Goal: Task Accomplishment & Management: Use online tool/utility

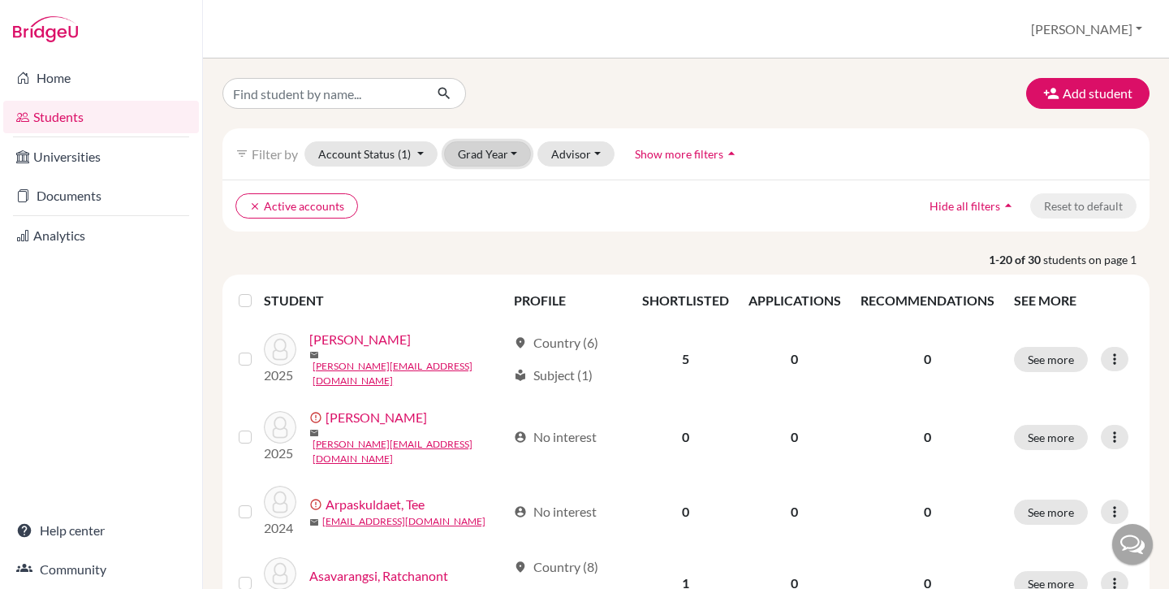
click at [467, 152] on button "Grad Year" at bounding box center [488, 153] width 88 height 25
click at [1122, 21] on button "[PERSON_NAME]" at bounding box center [1087, 29] width 126 height 31
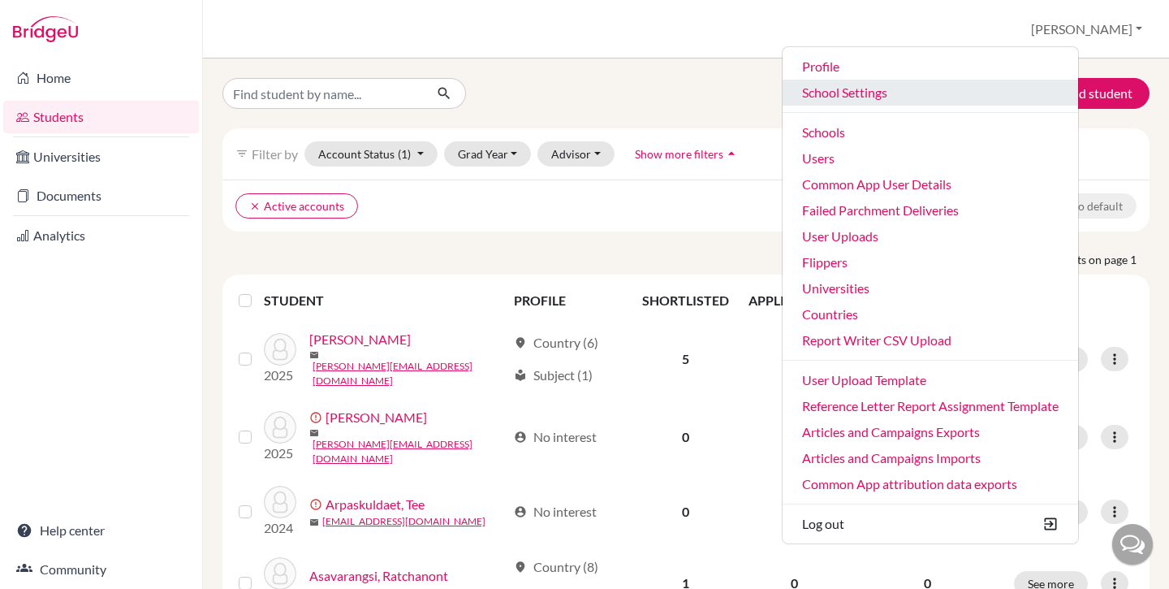
click at [948, 90] on link "School Settings" at bounding box center [931, 93] width 296 height 26
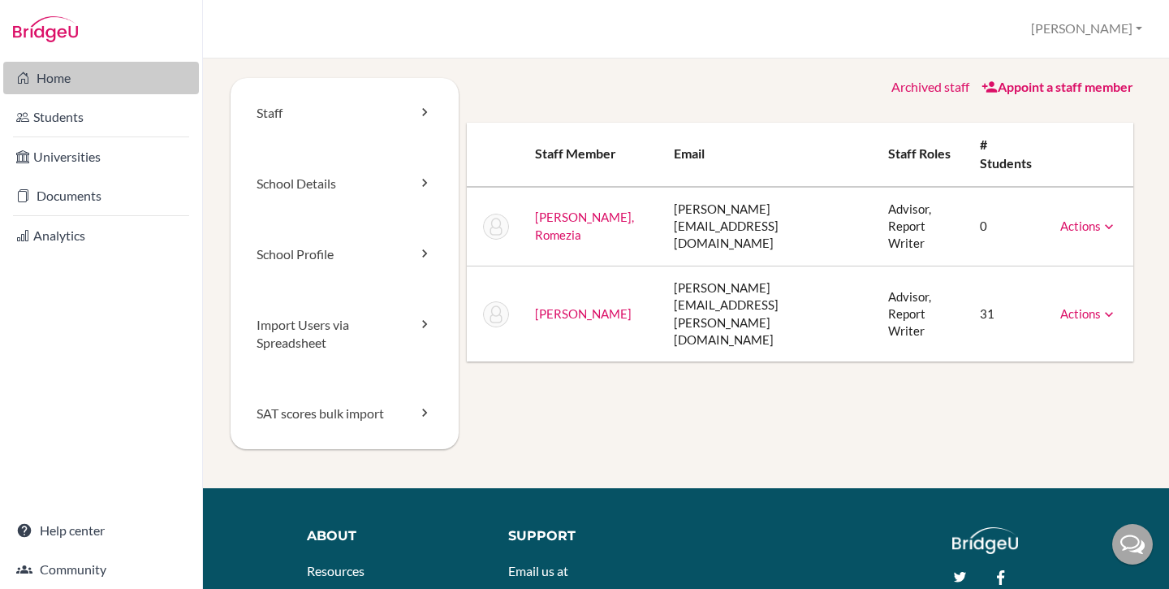
click at [93, 80] on link "Home" at bounding box center [101, 78] width 196 height 32
click at [64, 73] on link "Home" at bounding box center [101, 78] width 196 height 32
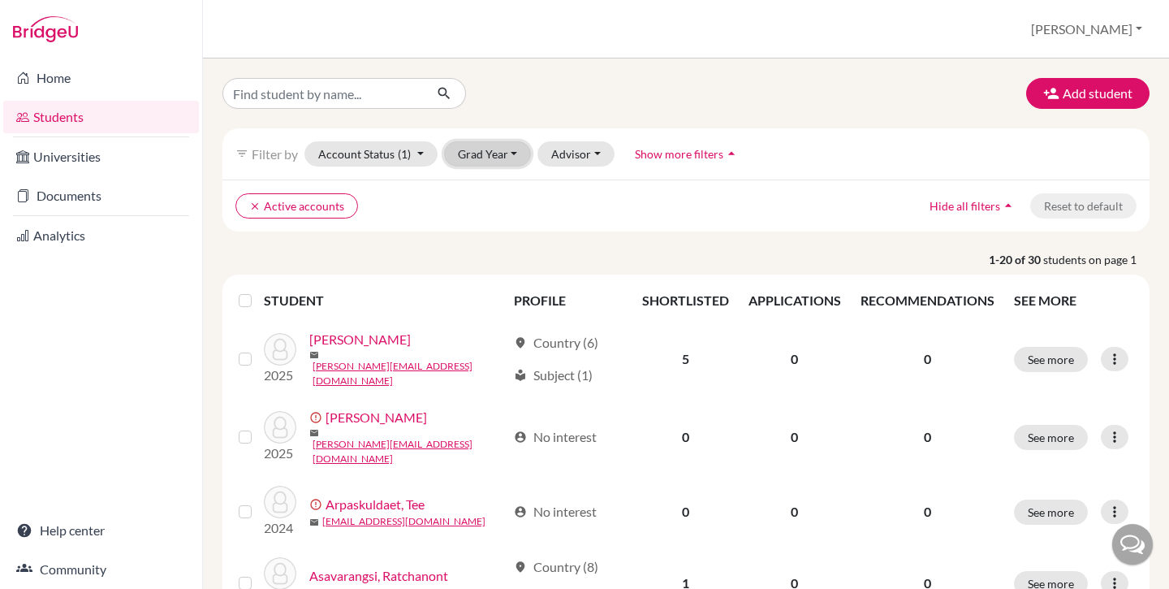
click at [497, 159] on button "Grad Year" at bounding box center [488, 153] width 88 height 25
click at [1086, 97] on button "Add student" at bounding box center [1087, 93] width 123 height 31
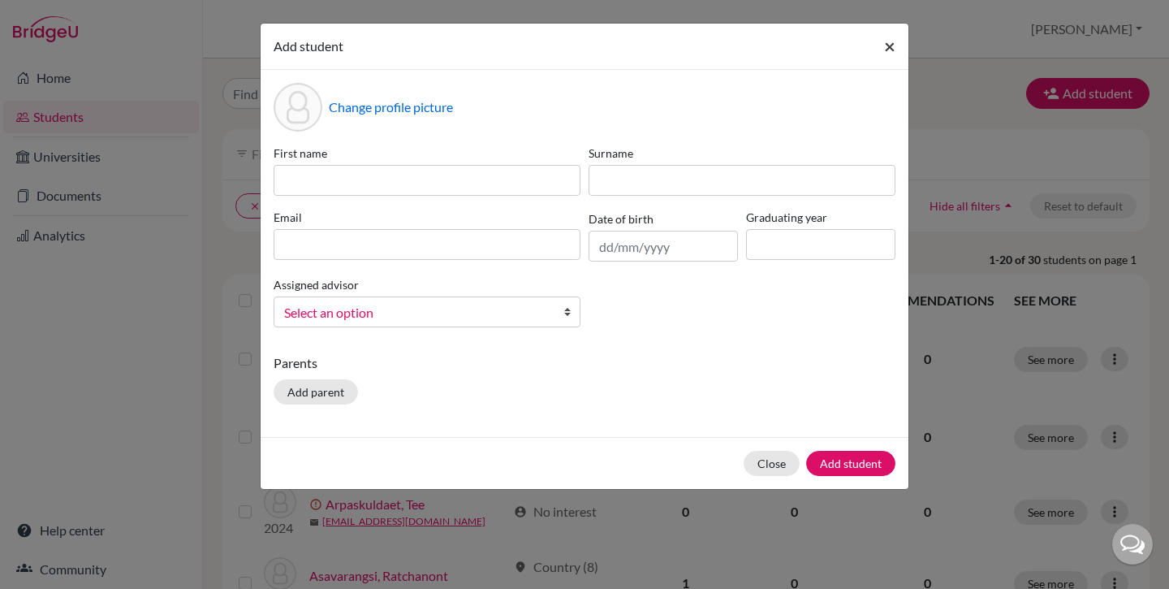
click at [896, 41] on button "×" at bounding box center [889, 46] width 37 height 45
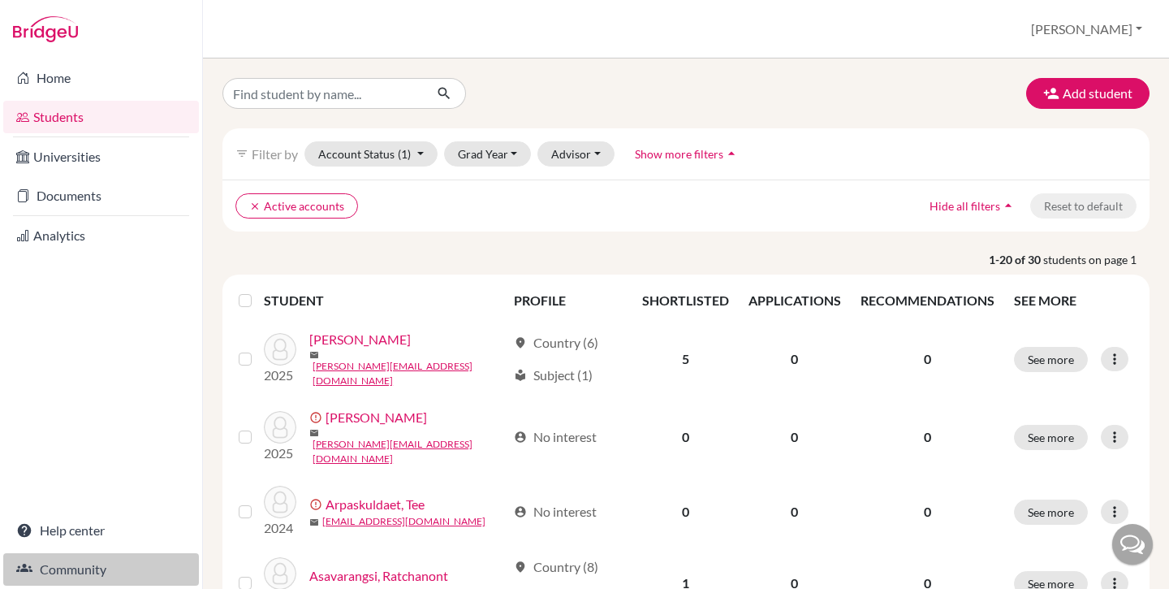
click at [101, 568] on link "Community" at bounding box center [101, 569] width 196 height 32
click at [1132, 29] on button "[PERSON_NAME]" at bounding box center [1087, 29] width 126 height 31
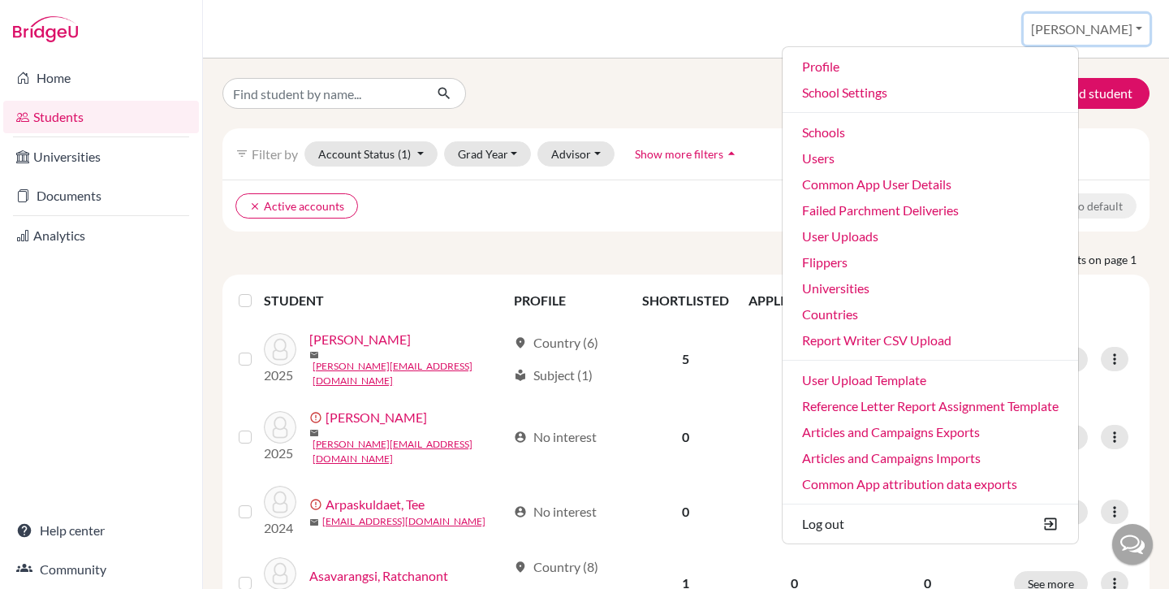
click at [1132, 29] on button "[PERSON_NAME]" at bounding box center [1087, 29] width 126 height 31
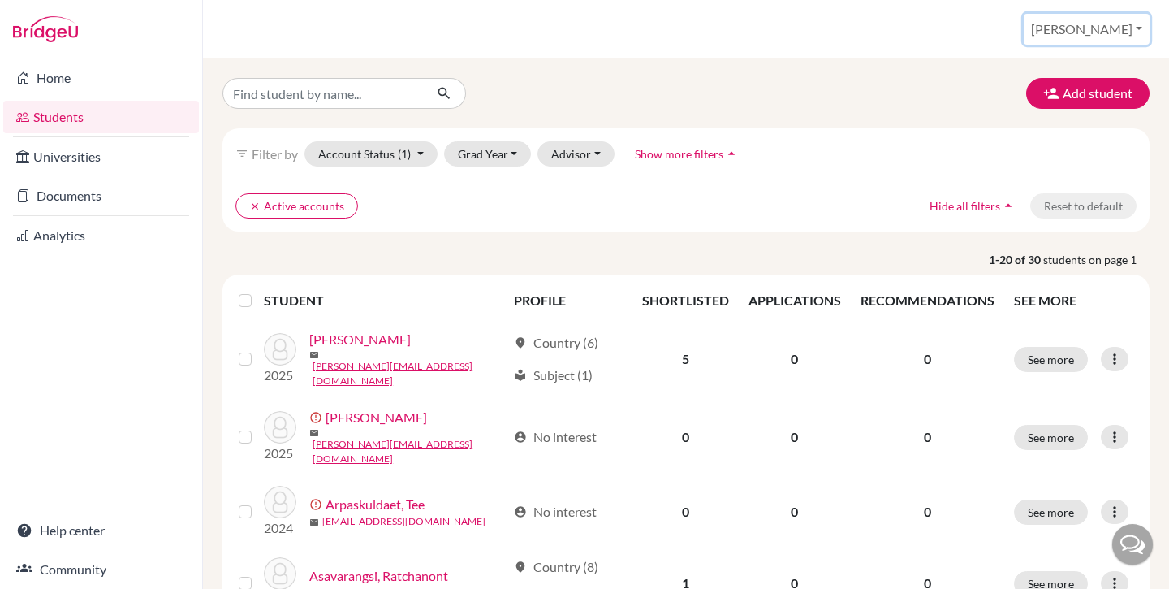
click at [1132, 29] on button "[PERSON_NAME]" at bounding box center [1087, 29] width 126 height 31
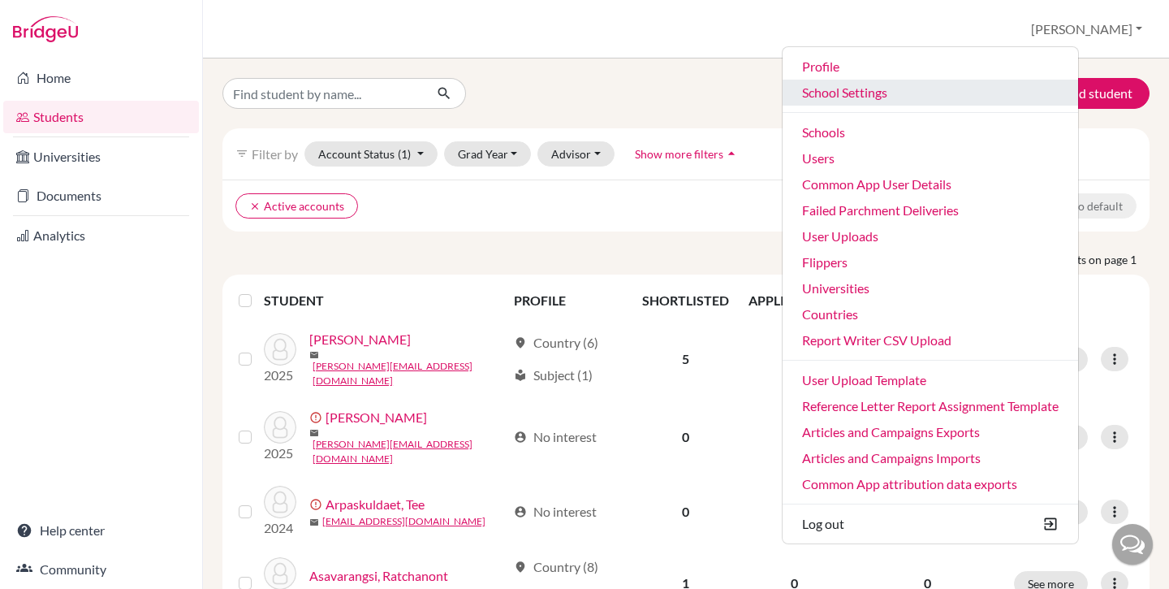
click at [991, 92] on link "School Settings" at bounding box center [931, 93] width 296 height 26
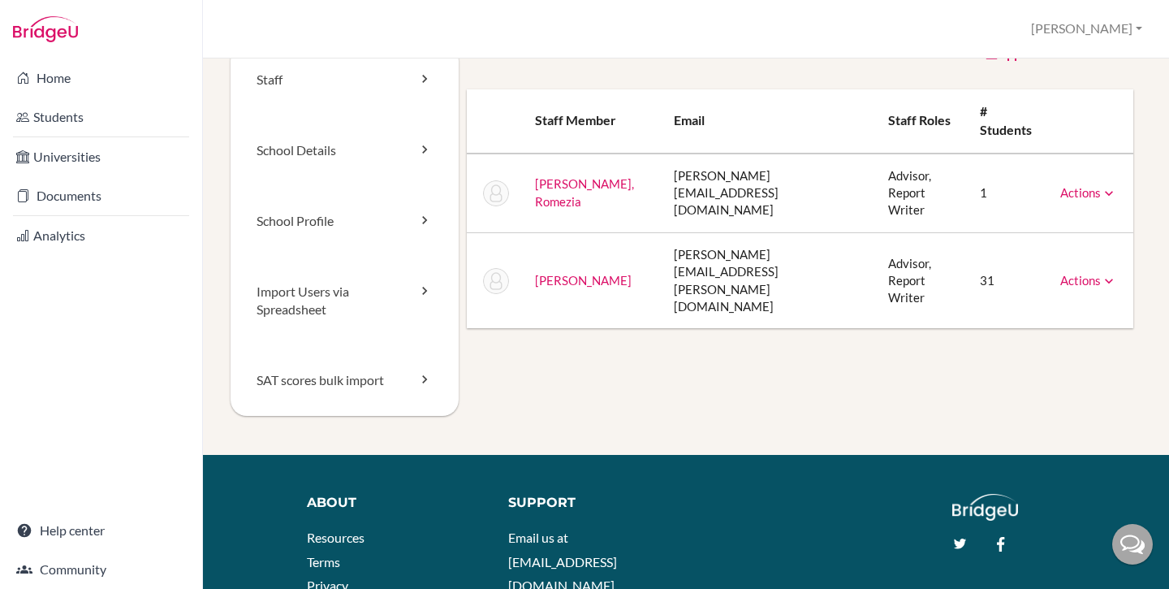
scroll to position [34, 0]
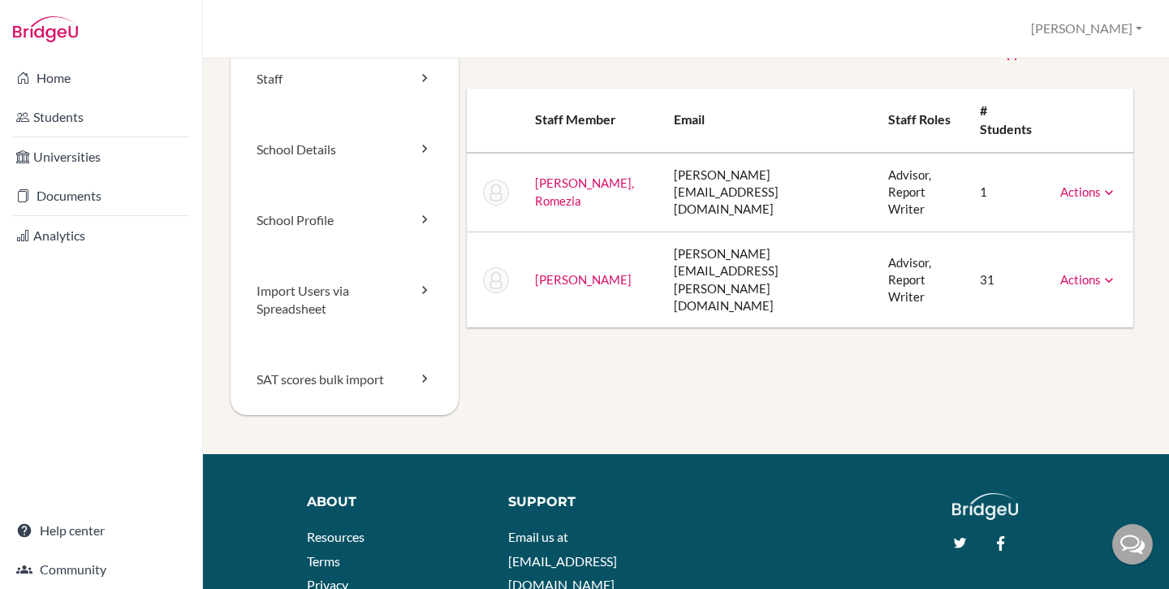
click at [692, 243] on td "[PERSON_NAME][EMAIL_ADDRESS][PERSON_NAME][DOMAIN_NAME]" at bounding box center [768, 279] width 214 height 96
click at [746, 260] on td "[PERSON_NAME][EMAIL_ADDRESS][PERSON_NAME][DOMAIN_NAME]" at bounding box center [768, 279] width 214 height 96
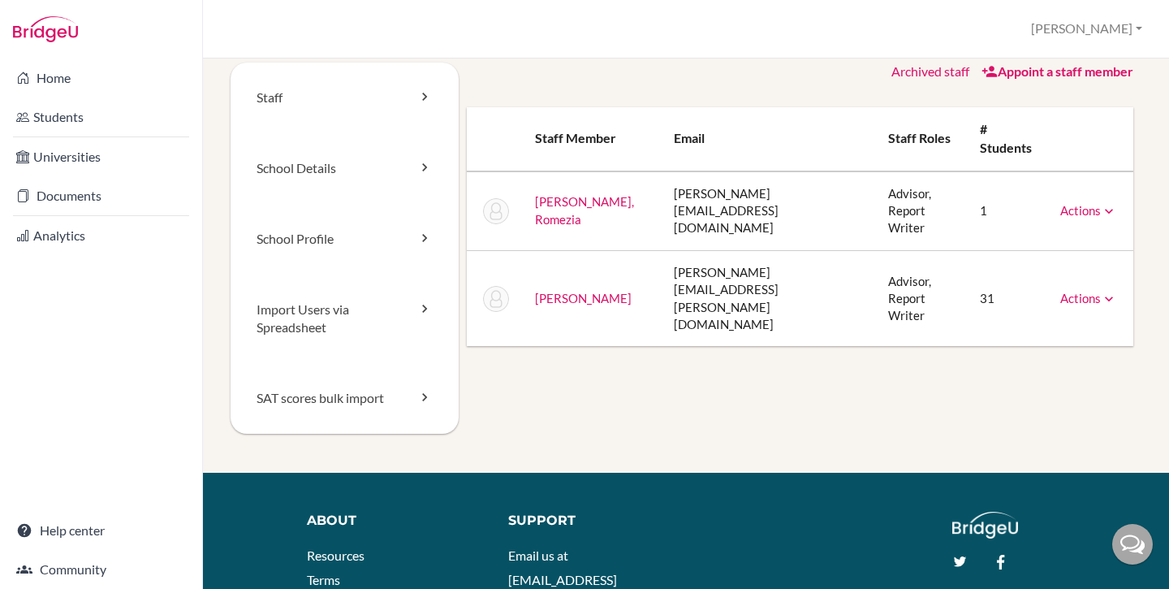
scroll to position [9, 0]
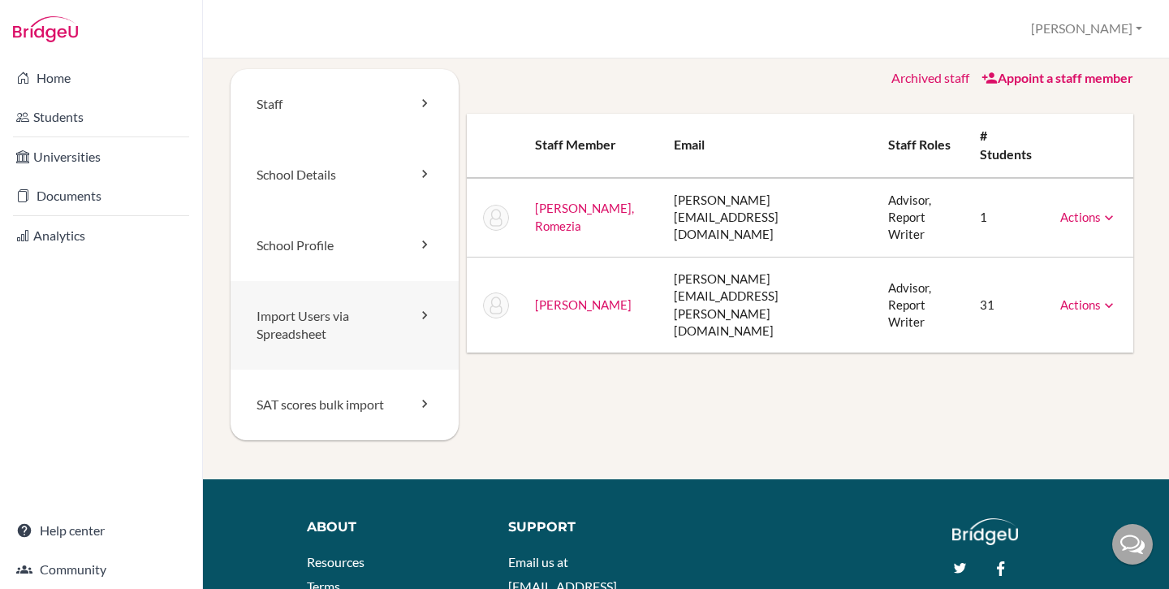
click at [336, 322] on link "Import Users via Spreadsheet" at bounding box center [345, 325] width 228 height 89
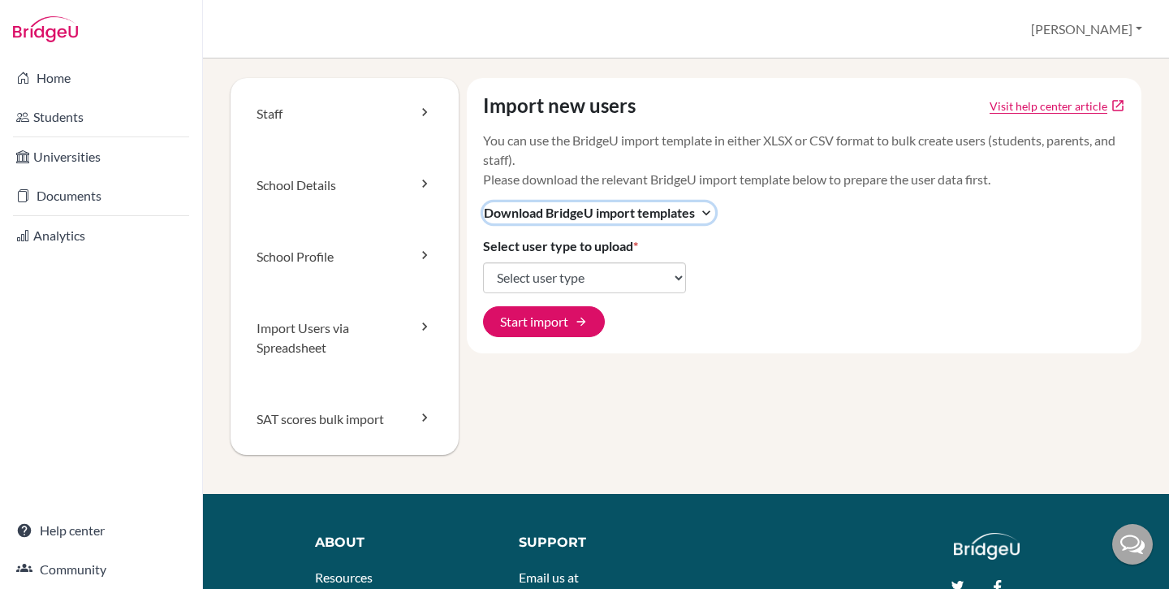
click at [546, 214] on span "Download BridgeU import templates" at bounding box center [589, 212] width 211 height 19
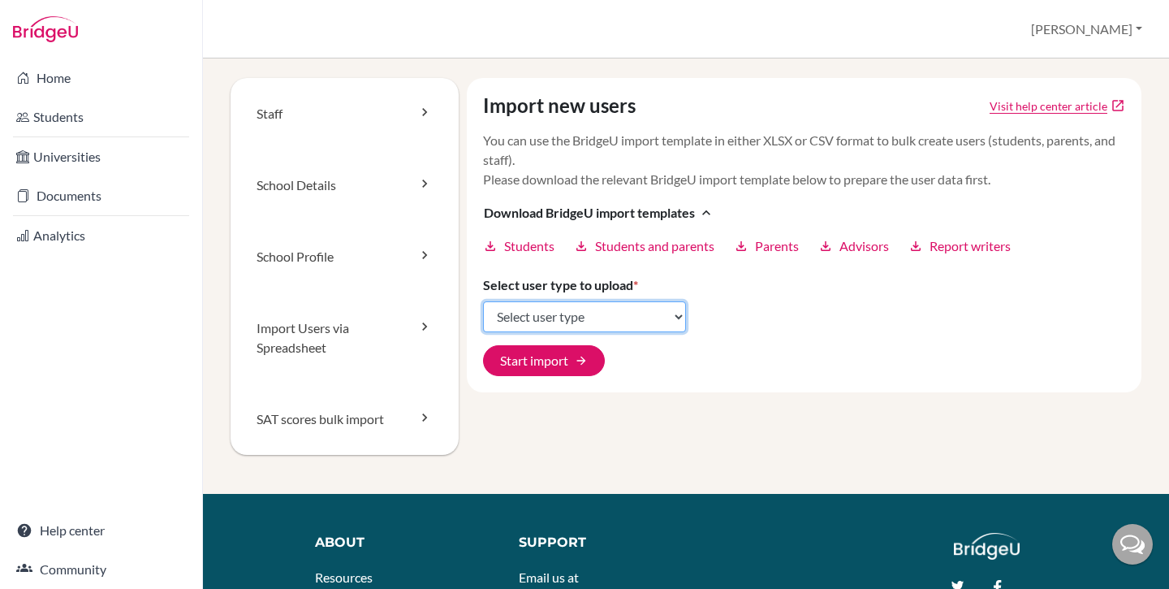
click at [551, 323] on select "Select user type Students Students and parents Parents Advisors Report writers" at bounding box center [584, 316] width 203 height 31
select select "students"
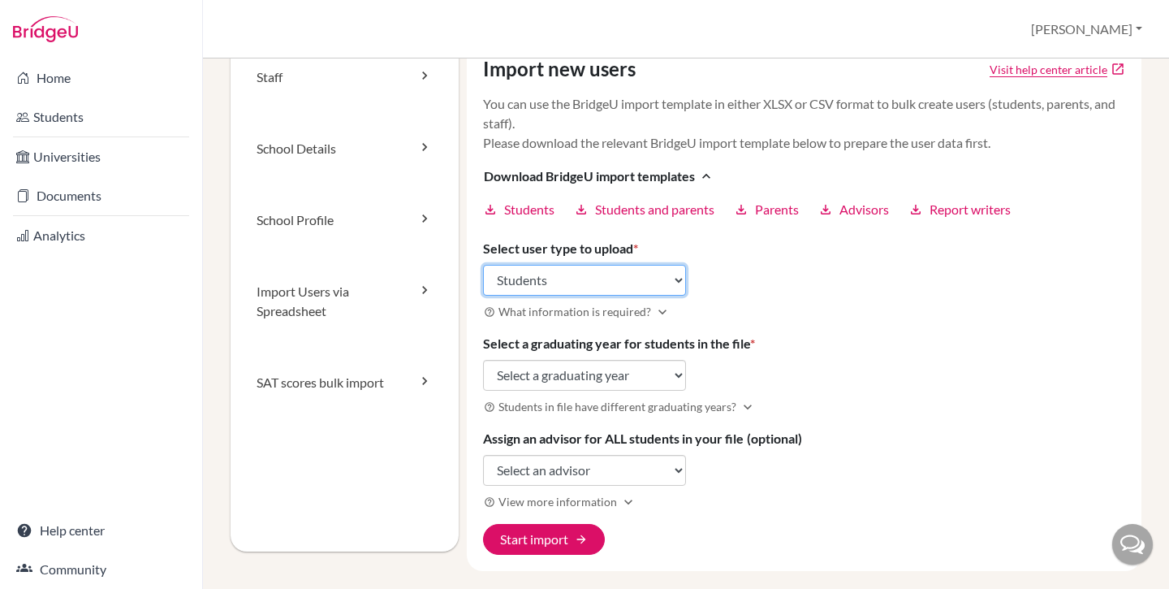
scroll to position [19, 0]
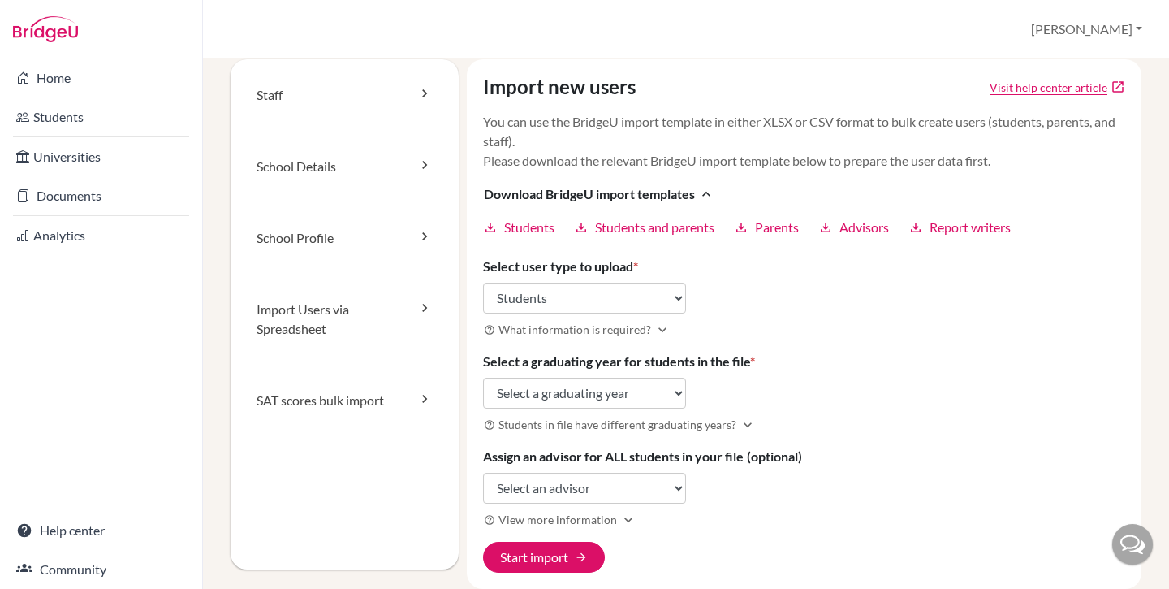
click at [779, 157] on p "You can use the BridgeU import template in either XLSX or CSV format to bulk cr…" at bounding box center [804, 141] width 643 height 58
click at [77, 85] on link "Home" at bounding box center [101, 78] width 196 height 32
